Goal: Task Accomplishment & Management: Complete application form

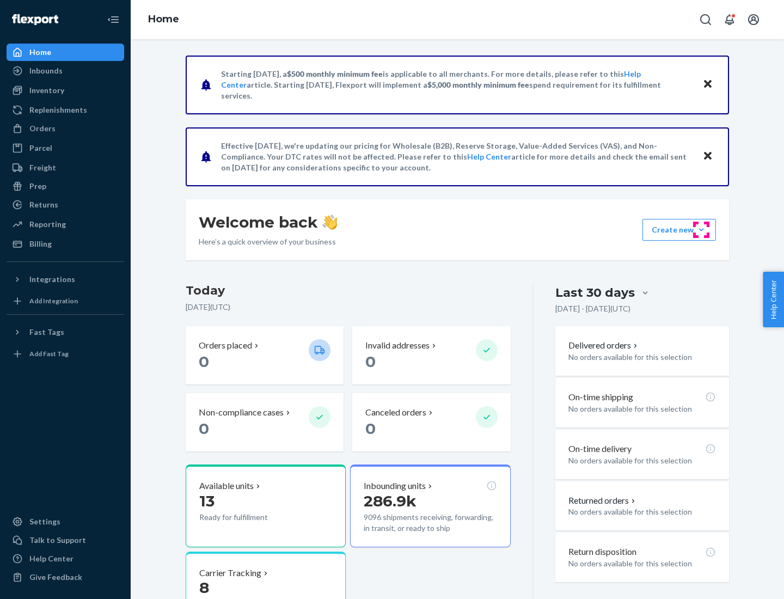
click at [702, 230] on button "Create new Create new inbound Create new order Create new product" at bounding box center [680, 230] width 74 height 22
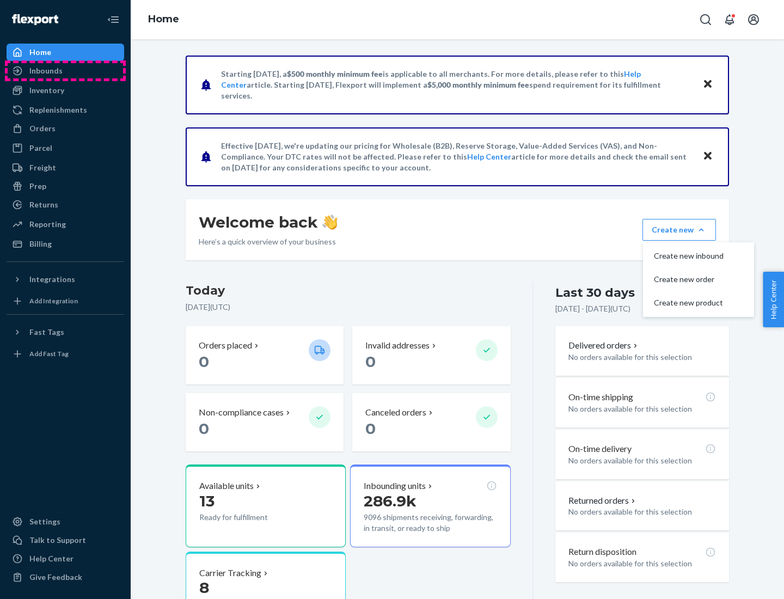
click at [65, 71] on div "Inbounds" at bounding box center [65, 70] width 115 height 15
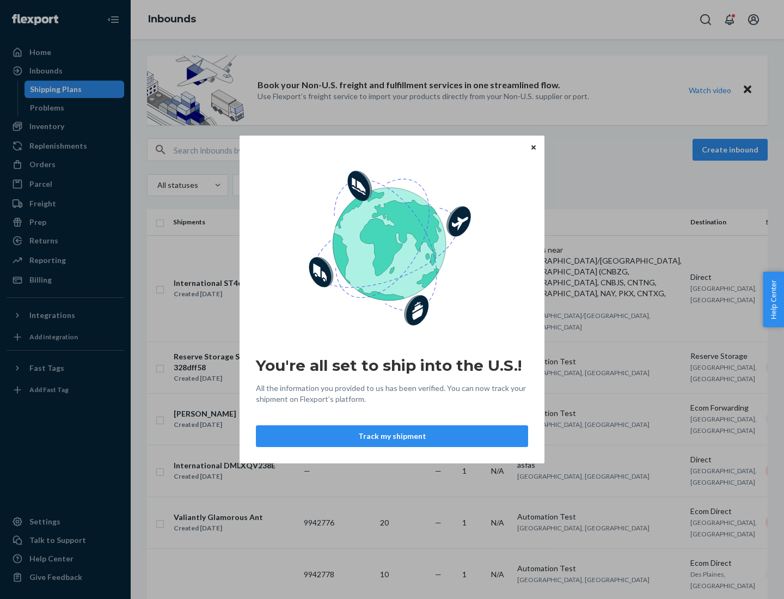
click at [392, 436] on button "Track my shipment" at bounding box center [392, 436] width 272 height 22
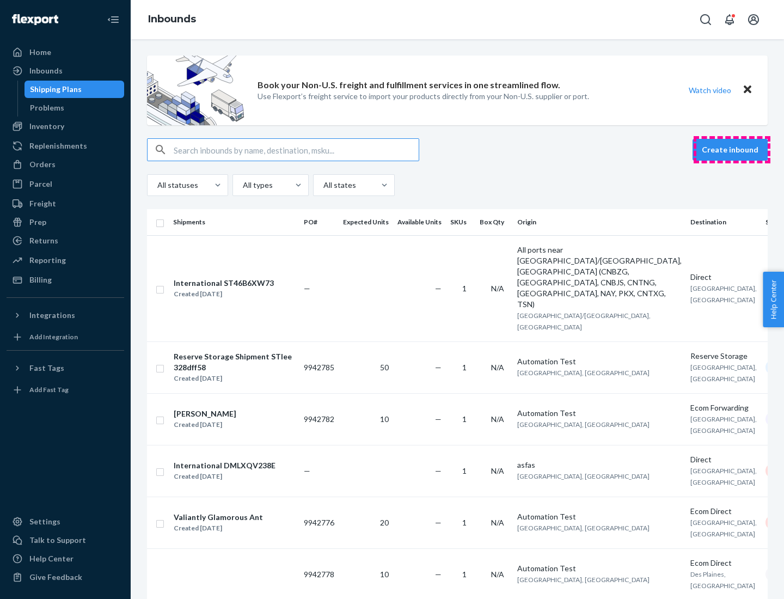
click at [732, 150] on button "Create inbound" at bounding box center [730, 150] width 75 height 22
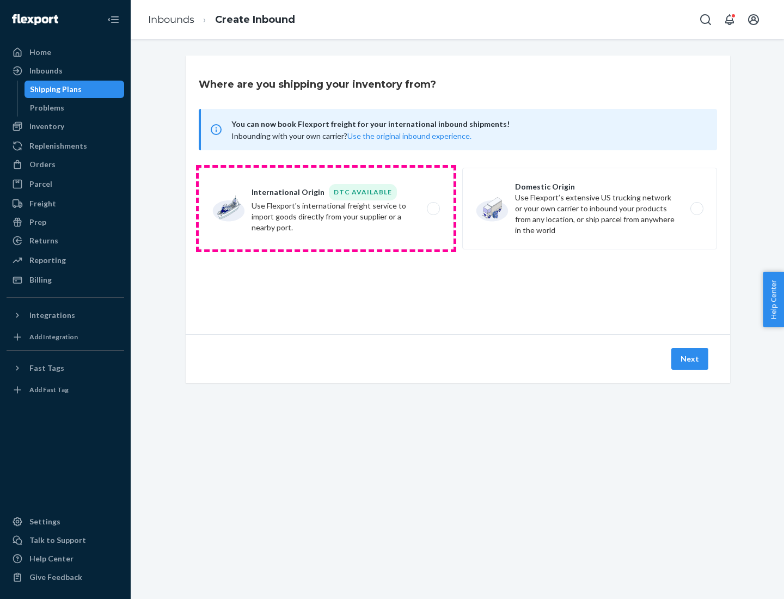
click at [326, 209] on label "International Origin DTC Available Use Flexport's international freight service…" at bounding box center [326, 209] width 255 height 82
click at [433, 209] on input "International Origin DTC Available Use Flexport's international freight service…" at bounding box center [436, 208] width 7 height 7
radio input "true"
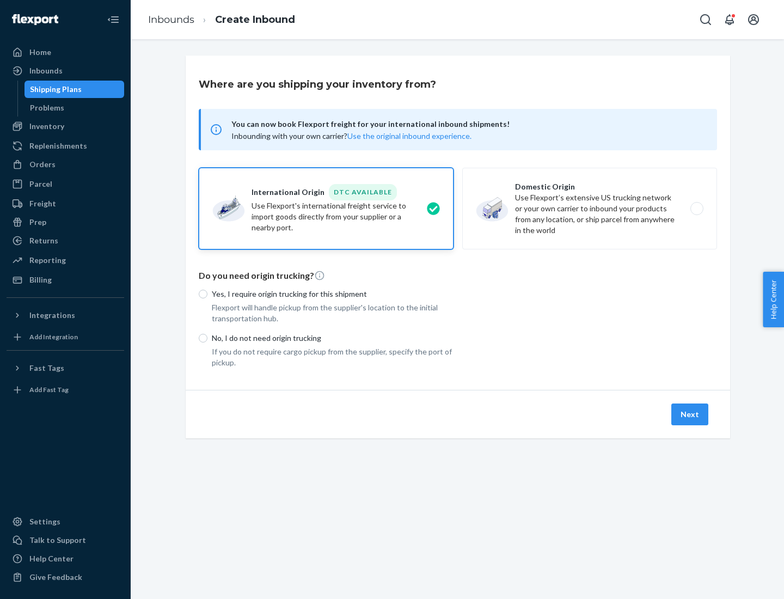
click at [333, 338] on p "No, I do not need origin trucking" at bounding box center [333, 338] width 242 height 11
click at [208, 338] on input "No, I do not need origin trucking" at bounding box center [203, 338] width 9 height 9
radio input "true"
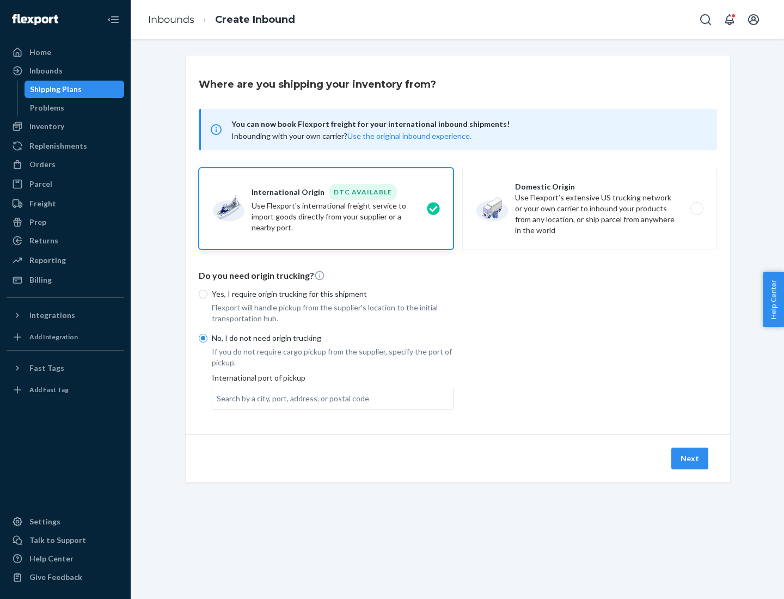
click at [290, 398] on div "Search by a city, port, address, or postal code" at bounding box center [293, 398] width 153 height 11
click at [218, 398] on input "Search by a city, port, address, or postal code" at bounding box center [217, 398] width 1 height 11
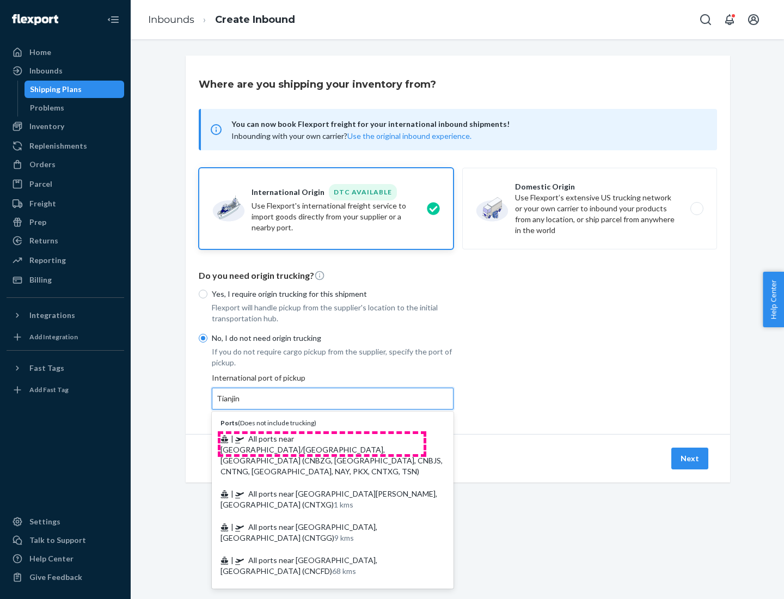
click at [322, 439] on span "| All ports near [GEOGRAPHIC_DATA]/[GEOGRAPHIC_DATA], [GEOGRAPHIC_DATA] (CNBZG,…" at bounding box center [332, 455] width 222 height 42
click at [241, 404] on input "Tianjin" at bounding box center [229, 398] width 24 height 11
type input "All ports near [GEOGRAPHIC_DATA]/[GEOGRAPHIC_DATA], [GEOGRAPHIC_DATA] (CNBZG, […"
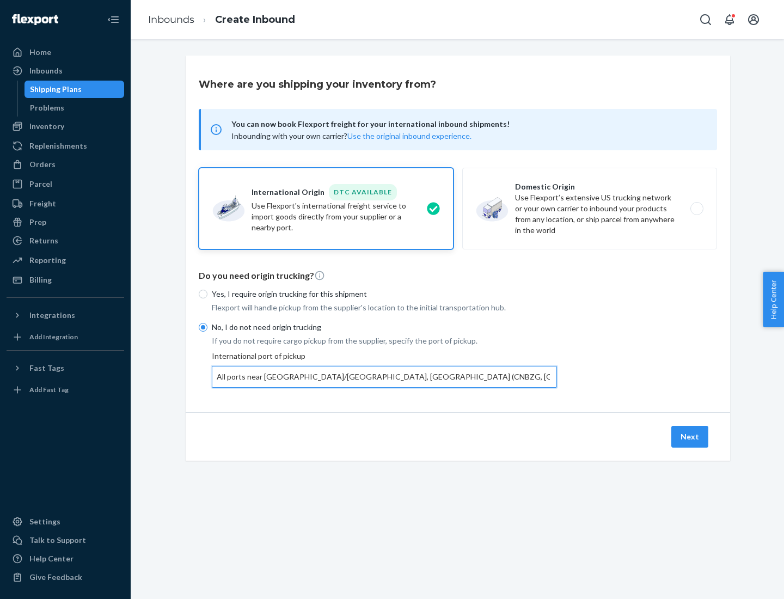
click at [691, 436] on button "Next" at bounding box center [690, 437] width 37 height 22
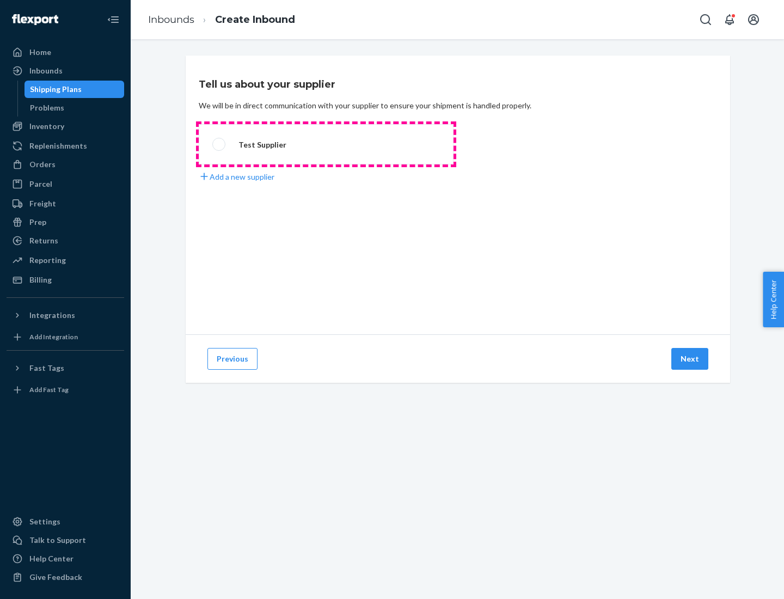
click at [326, 144] on label "Test Supplier" at bounding box center [326, 144] width 255 height 40
click at [220, 144] on input "Test Supplier" at bounding box center [215, 144] width 7 height 7
radio input "true"
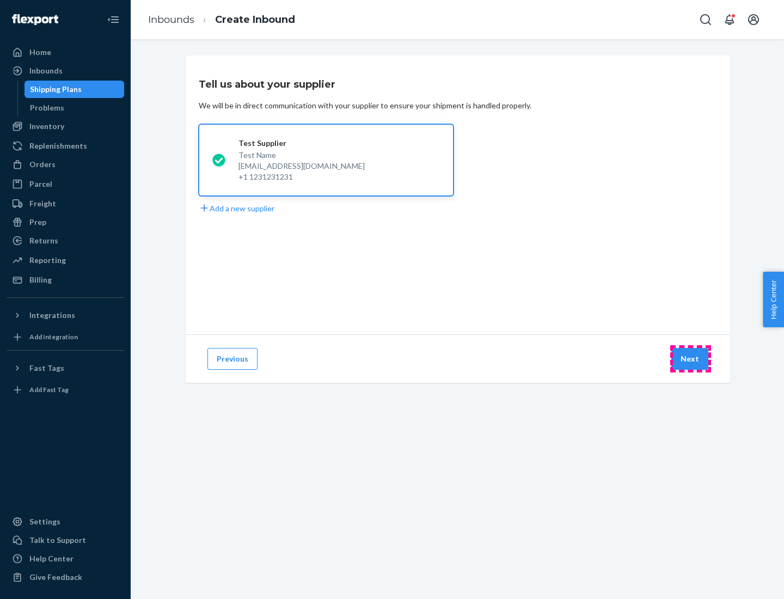
click at [691, 359] on button "Next" at bounding box center [690, 359] width 37 height 22
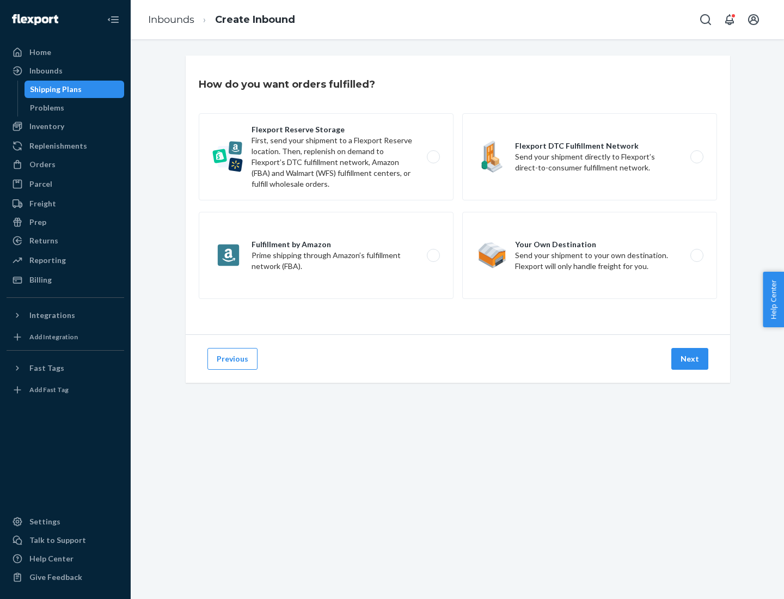
click at [458, 195] on div "Flexport Reserve Storage First, send your shipment to a Flexport Reserve locati…" at bounding box center [458, 207] width 519 height 188
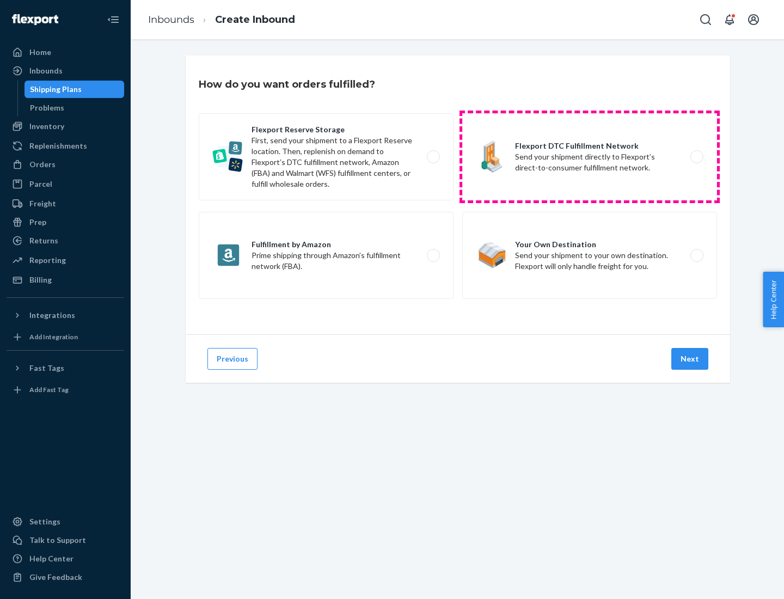
click at [590, 157] on label "Flexport DTC Fulfillment Network Send your shipment directly to Flexport’s dire…" at bounding box center [590, 156] width 255 height 87
click at [697, 157] on input "Flexport DTC Fulfillment Network Send your shipment directly to Flexport’s dire…" at bounding box center [700, 157] width 7 height 7
radio input "true"
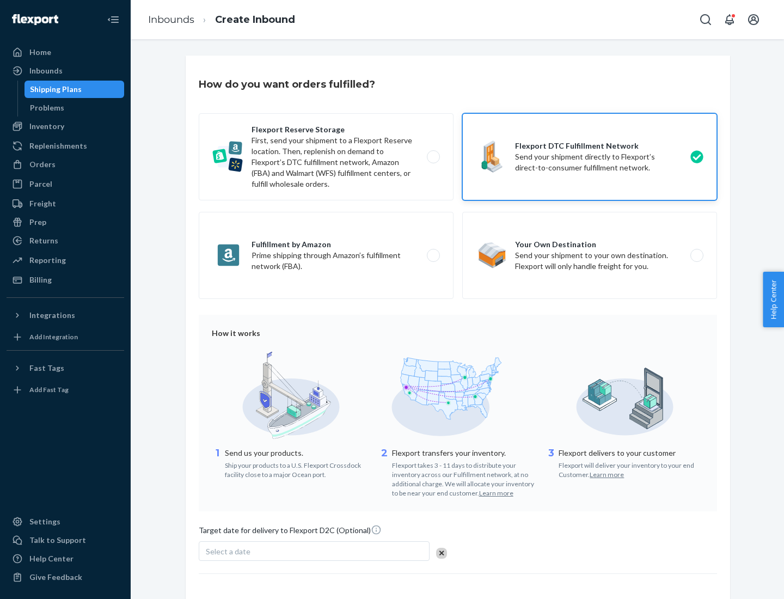
scroll to position [80, 0]
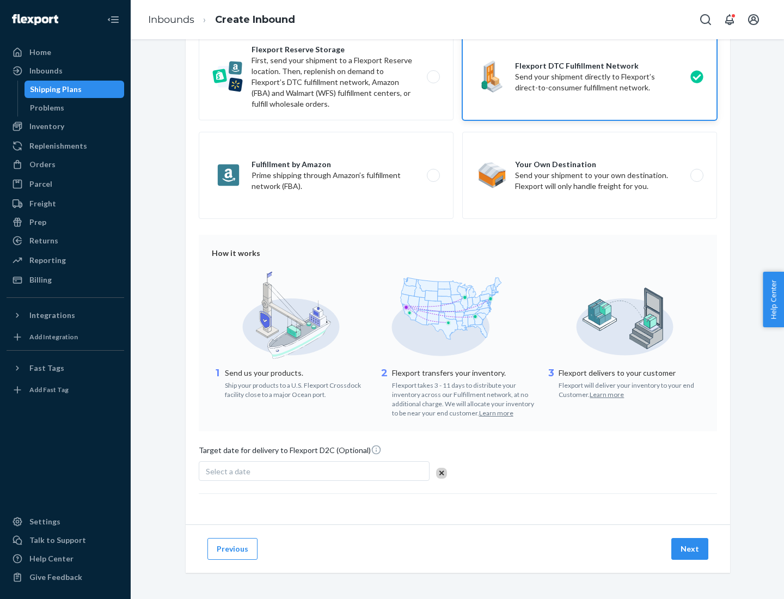
click at [691, 549] on button "Next" at bounding box center [690, 549] width 37 height 22
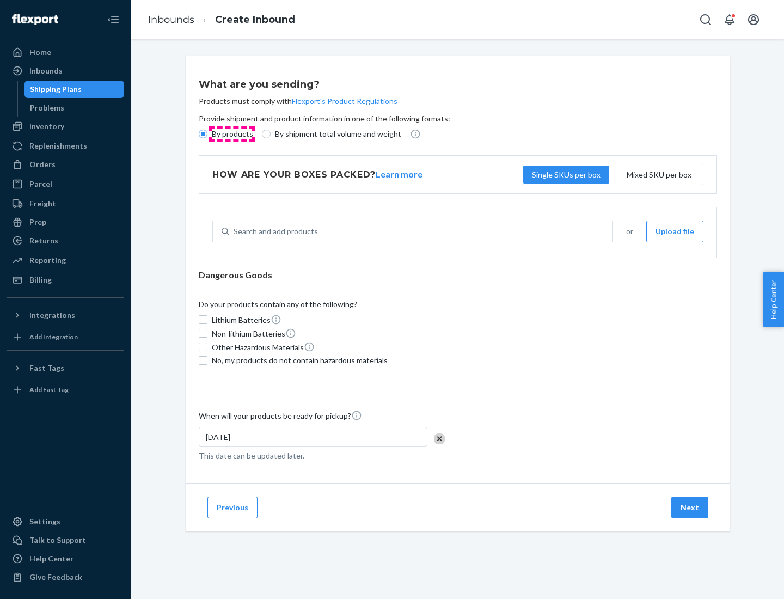
click at [232, 134] on p "By products" at bounding box center [232, 134] width 41 height 11
click at [208, 134] on input "By products" at bounding box center [203, 134] width 9 height 9
click at [274, 232] on div "Search and add products" at bounding box center [276, 231] width 84 height 11
click at [235, 232] on input "Search and add products" at bounding box center [234, 231] width 1 height 11
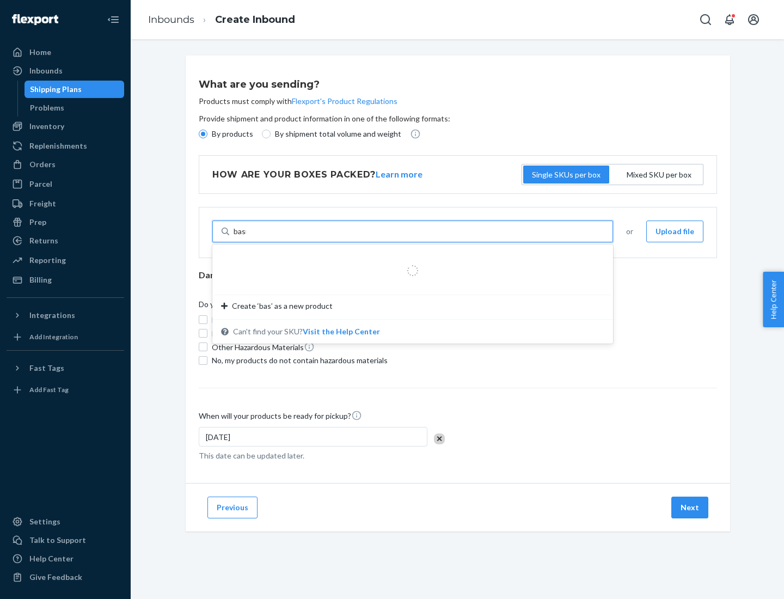
type input "basic"
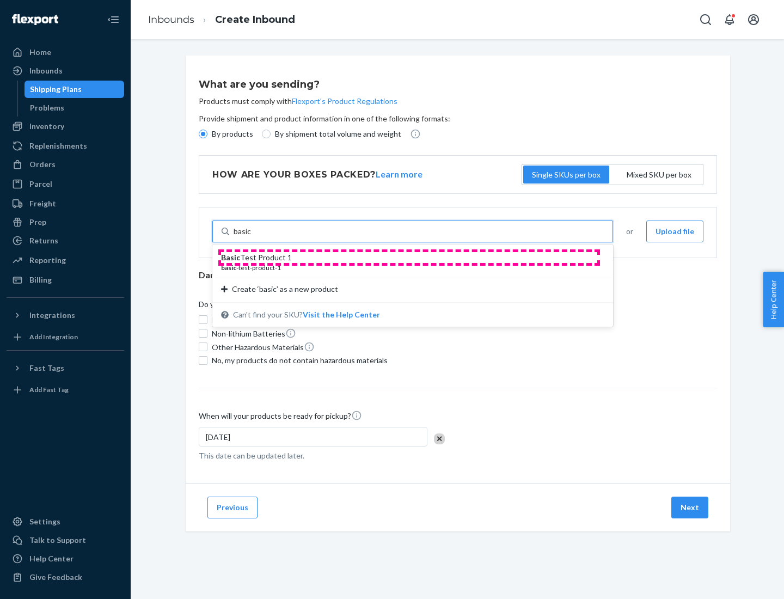
click at [409, 258] on div "Basic Test Product 1" at bounding box center [408, 257] width 375 height 11
click at [252, 237] on input "basic" at bounding box center [243, 231] width 18 height 11
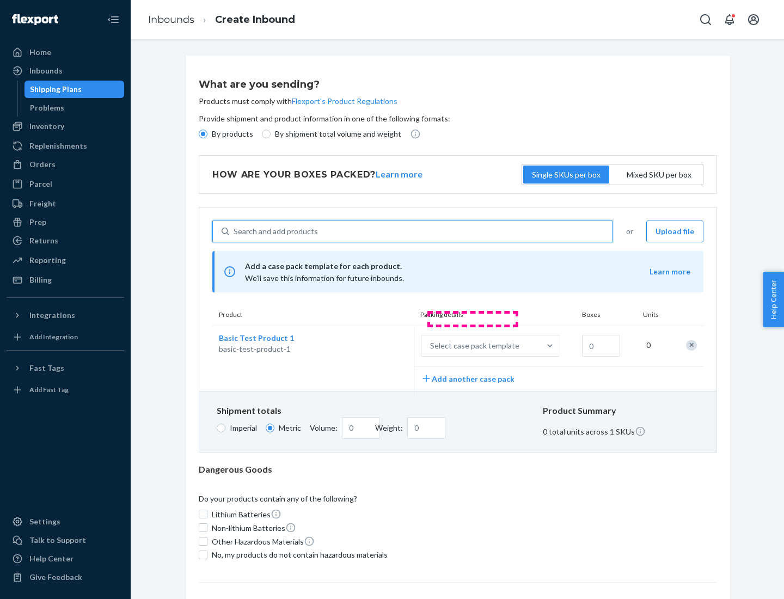
scroll to position [27, 0]
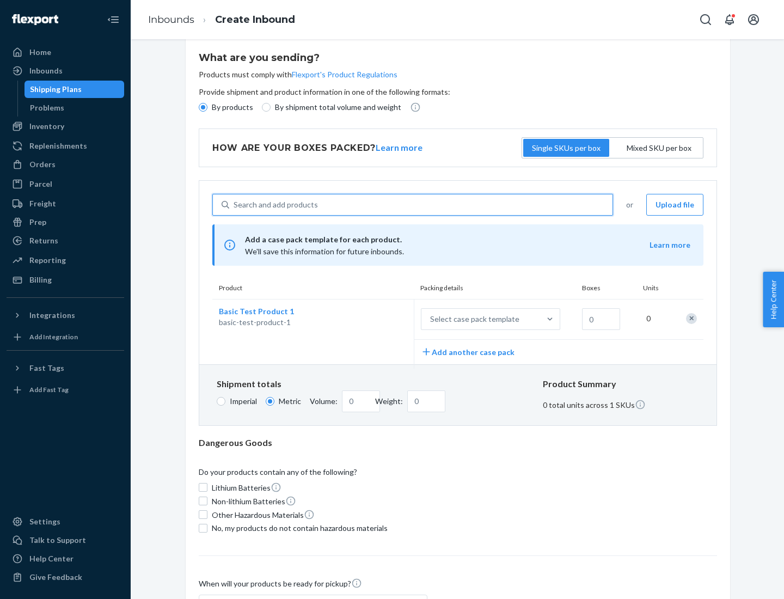
click at [473, 319] on div "Select case pack template" at bounding box center [474, 319] width 89 height 11
click at [376, 319] on input "Select case pack template" at bounding box center [376, 319] width 0 height 0
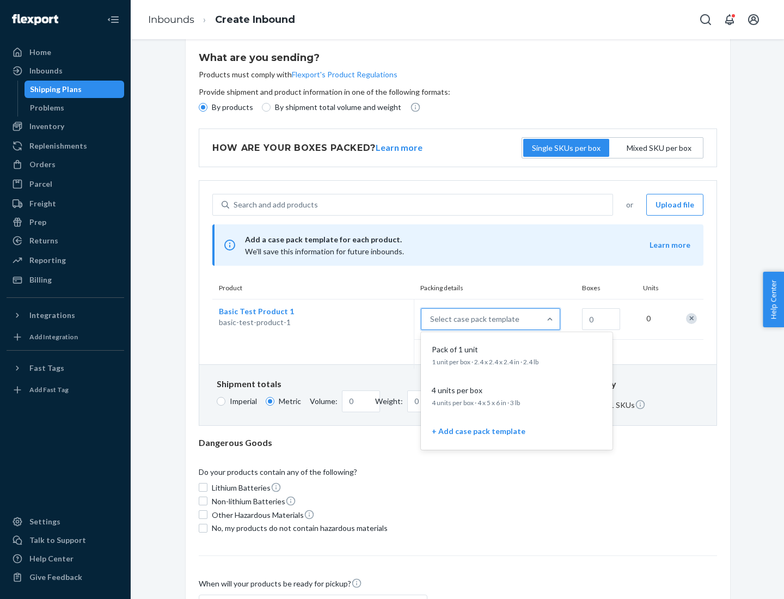
scroll to position [63, 0]
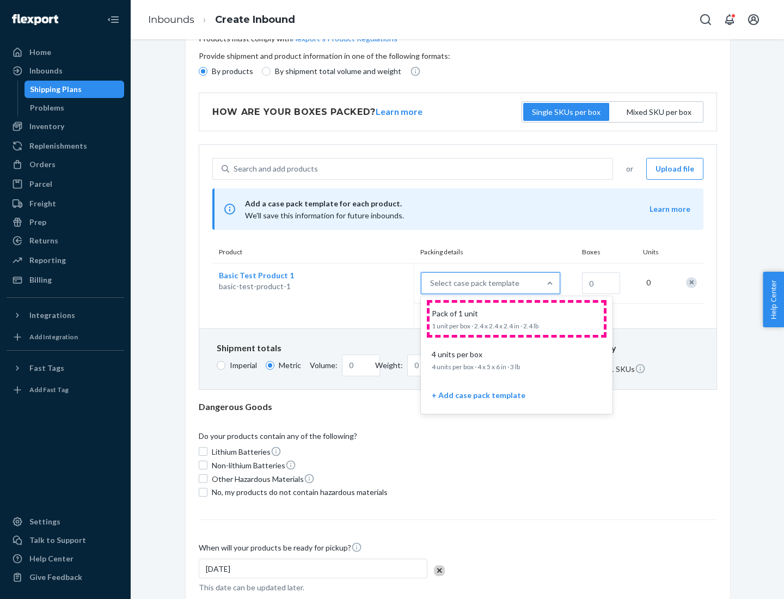
click at [517, 319] on div "Pack of 1 unit" at bounding box center [515, 313] width 174 height 11
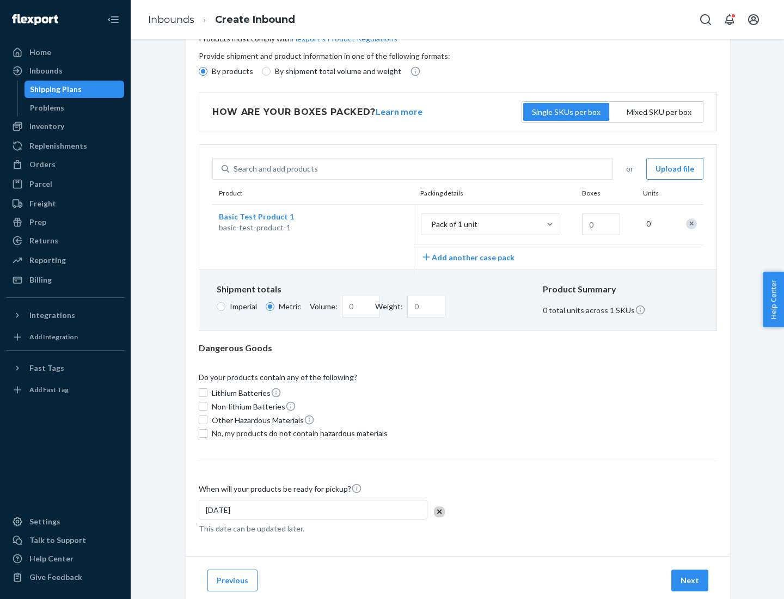
scroll to position [0, 0]
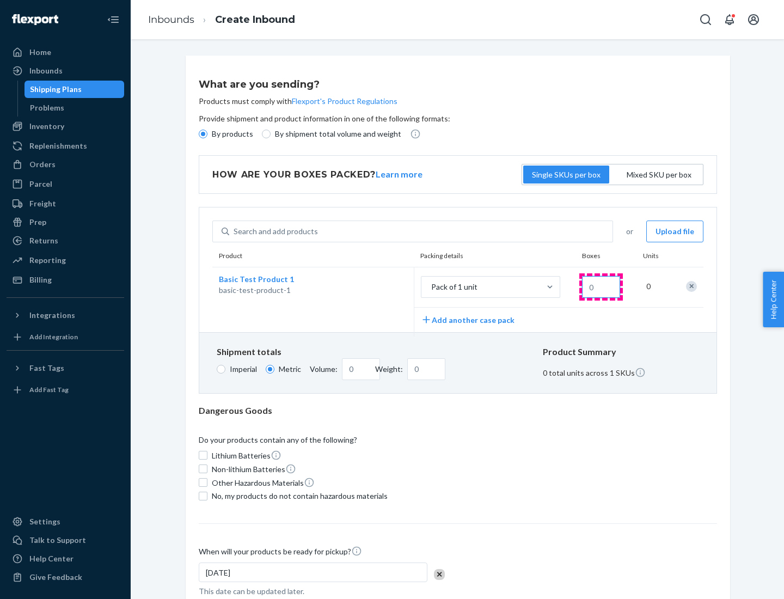
type input "1.09"
type input "10"
type input "10.89"
type input "0.02"
type input "108.86"
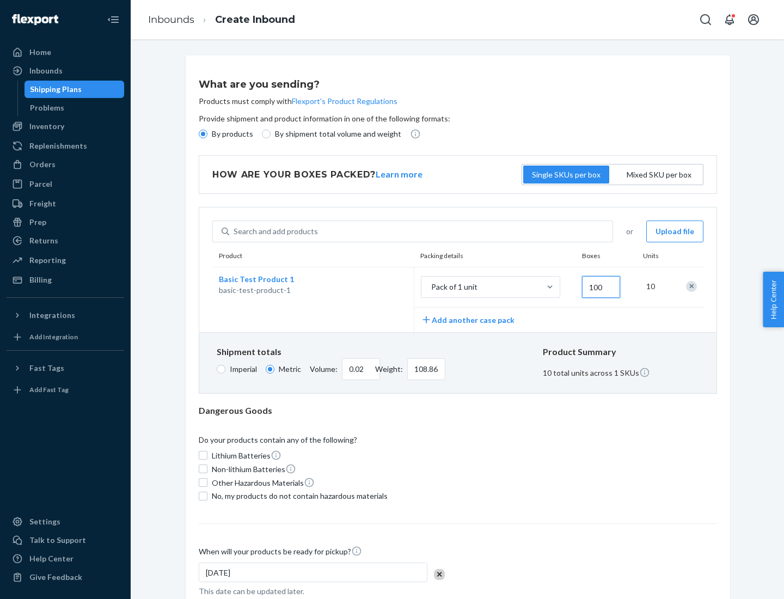
type input "1000"
type input "0.23"
type input "1088.62"
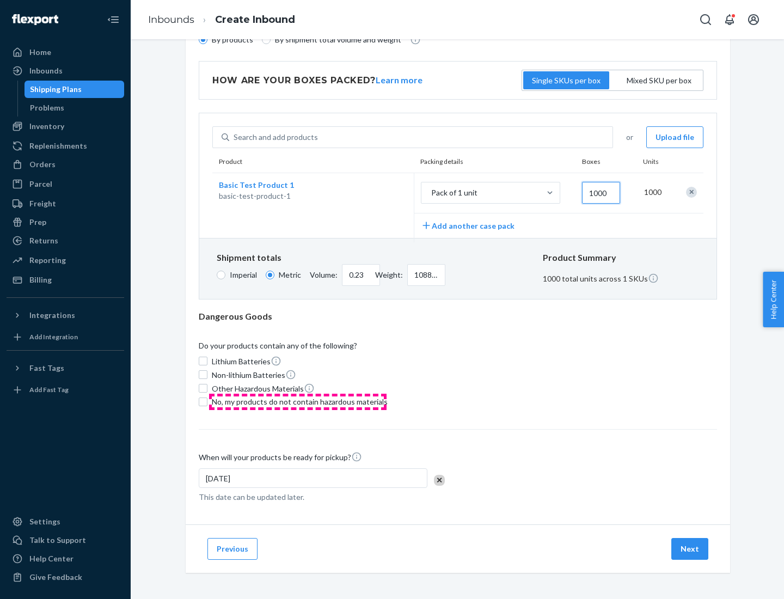
type input "1000"
click at [298, 402] on span "No, my products do not contain hazardous materials" at bounding box center [300, 402] width 176 height 11
click at [208, 402] on input "No, my products do not contain hazardous materials" at bounding box center [203, 402] width 9 height 9
checkbox input "true"
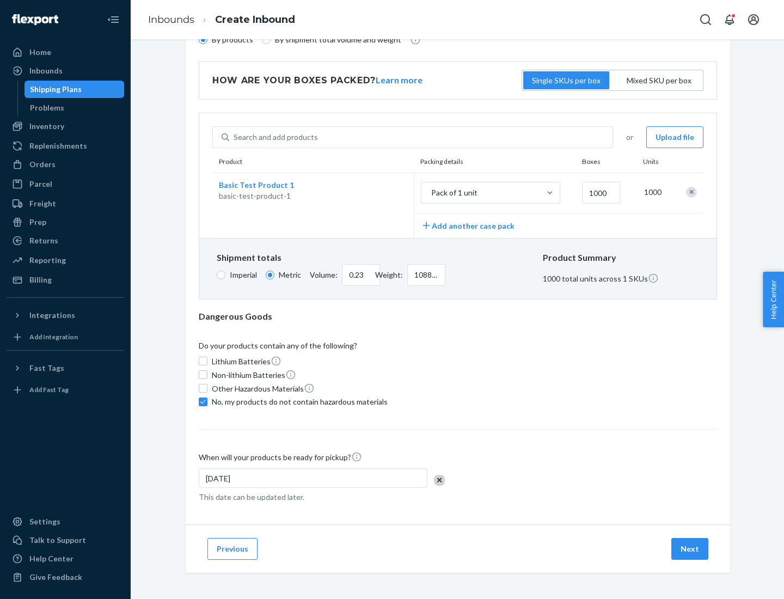
click at [691, 549] on button "Next" at bounding box center [690, 549] width 37 height 22
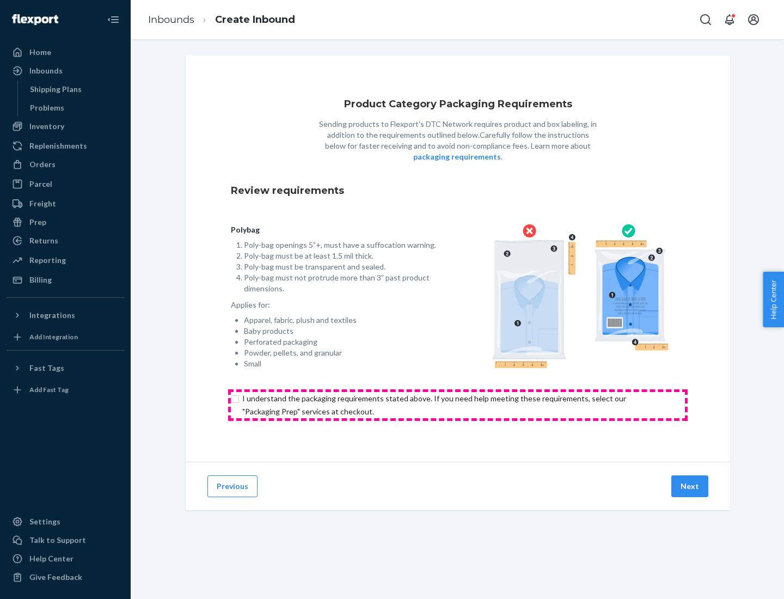
click at [458, 405] on input "checkbox" at bounding box center [458, 405] width 454 height 26
checkbox input "true"
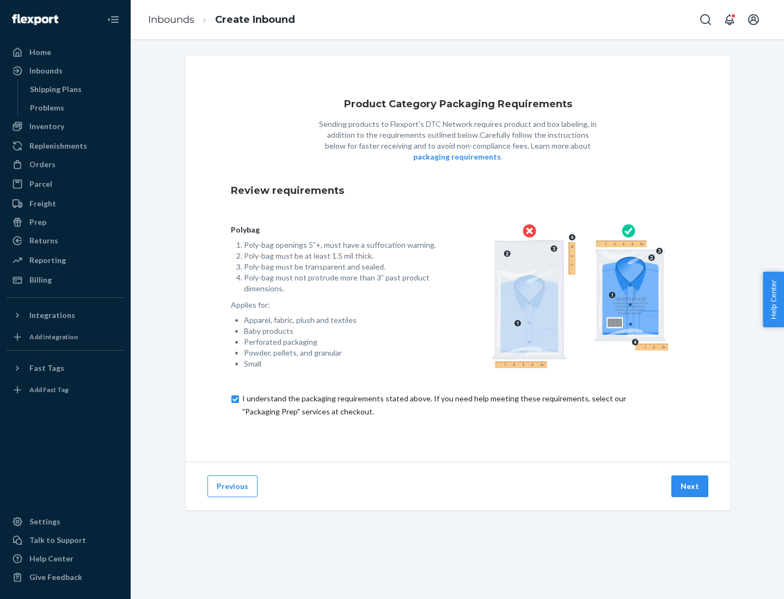
click at [691, 486] on button "Next" at bounding box center [690, 487] width 37 height 22
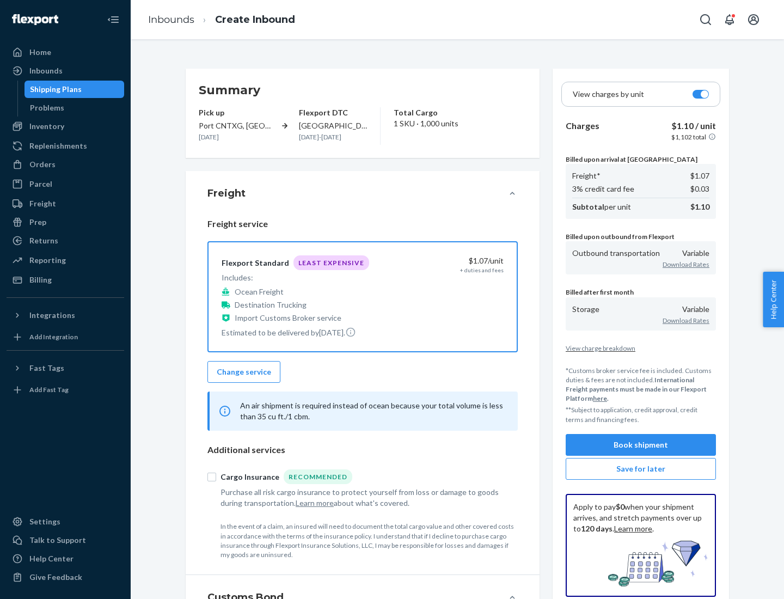
scroll to position [126, 0]
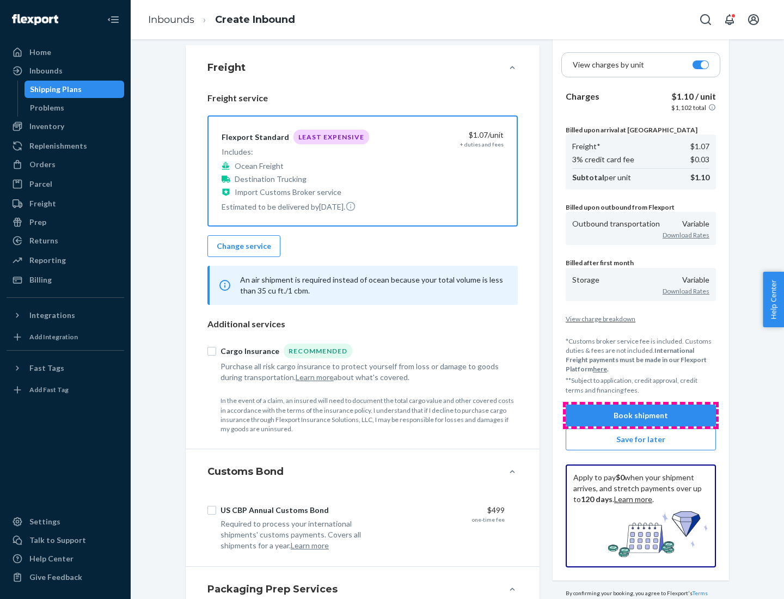
click at [641, 415] on button "Book shipment" at bounding box center [641, 416] width 150 height 22
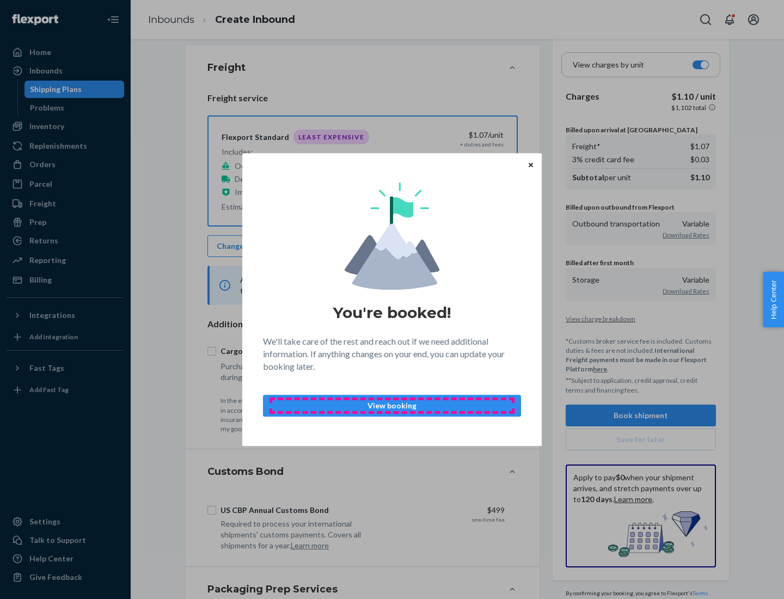
click at [392, 405] on p "View booking" at bounding box center [392, 405] width 240 height 11
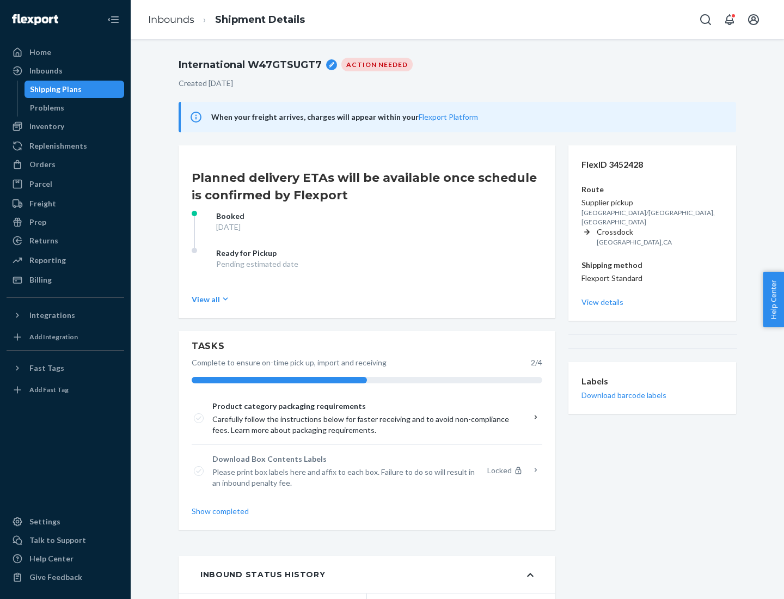
scroll to position [87, 0]
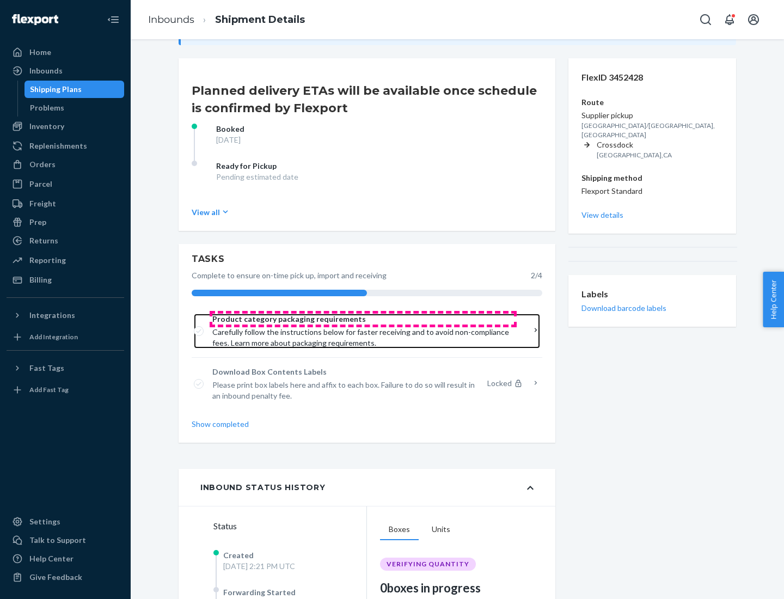
click at [363, 319] on span "Product category packaging requirements" at bounding box center [363, 319] width 302 height 11
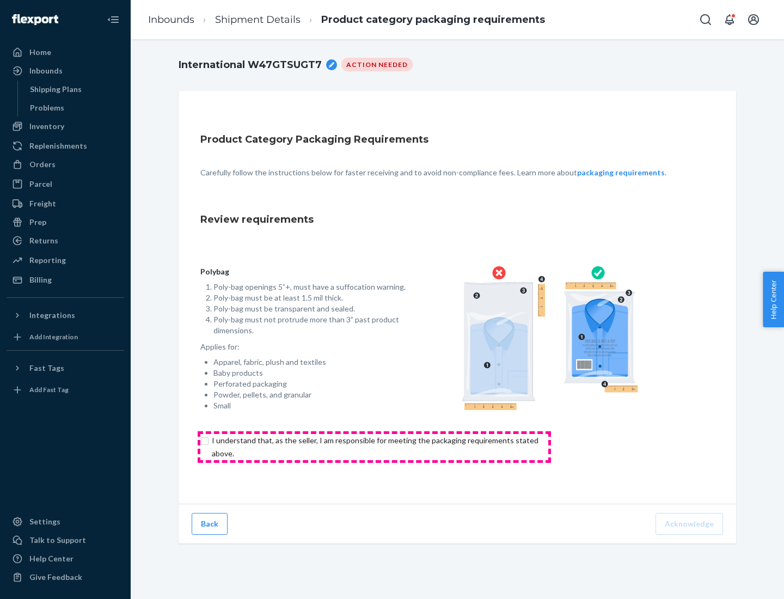
click at [374, 447] on input "checkbox" at bounding box center [381, 447] width 362 height 26
checkbox input "true"
